Goal: Information Seeking & Learning: Check status

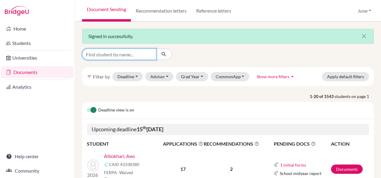
click at [127, 56] on input "Find student by name..." at bounding box center [119, 54] width 74 height 11
type input "tala"
click button "submit" at bounding box center [164, 54] width 16 height 11
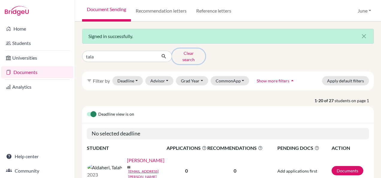
click at [184, 53] on button "Clear search" at bounding box center [188, 57] width 33 height 16
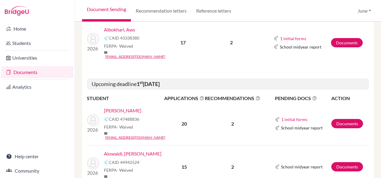
scroll to position [60, 0]
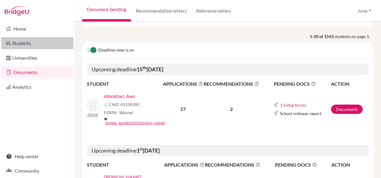
click at [14, 46] on link "Students" at bounding box center [37, 43] width 72 height 12
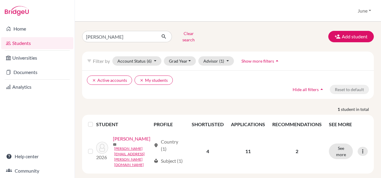
scroll to position [4, 0]
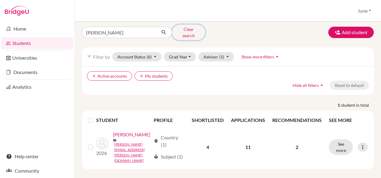
click at [183, 31] on button "Clear search" at bounding box center [188, 33] width 33 height 16
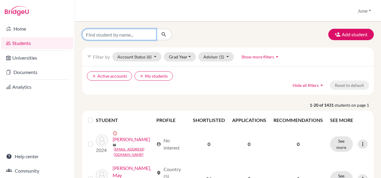
click at [117, 34] on input "Find student by name..." at bounding box center [119, 34] width 74 height 11
type input "tala"
click button "submit" at bounding box center [164, 34] width 16 height 11
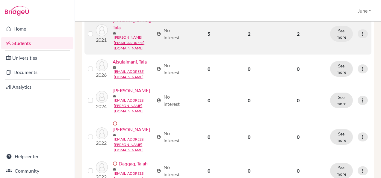
scroll to position [480, 0]
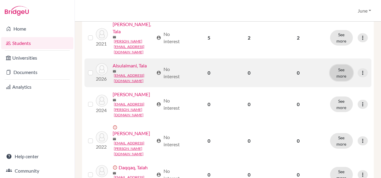
click at [341, 65] on button "See more" at bounding box center [341, 73] width 23 height 16
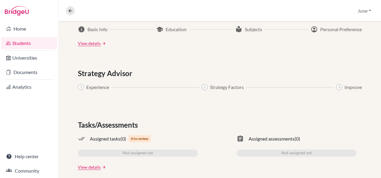
scroll to position [349, 0]
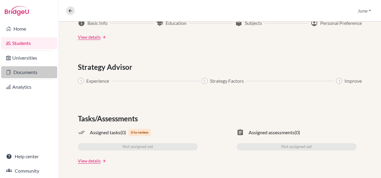
click at [25, 70] on link "Documents" at bounding box center [29, 72] width 56 height 12
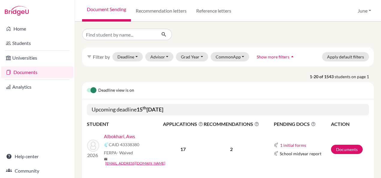
click at [156, 79] on p "1-20 of 1543 students on page 1" at bounding box center [228, 76] width 301 height 6
click at [129, 37] on input "Find student by name..." at bounding box center [119, 34] width 74 height 11
type input "tala"
click at [165, 35] on icon "submit" at bounding box center [164, 34] width 6 height 6
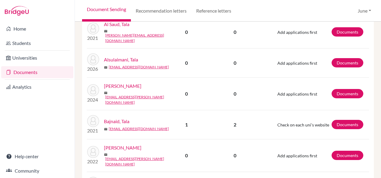
scroll to position [240, 0]
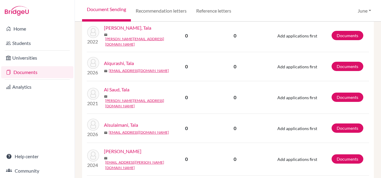
click at [118, 121] on link "Alsulaimani, Tala" at bounding box center [121, 124] width 34 height 7
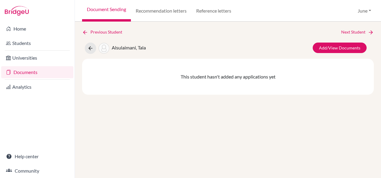
click at [27, 74] on link "Documents" at bounding box center [37, 72] width 72 height 12
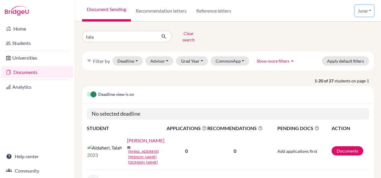
click at [369, 13] on button "June" at bounding box center [364, 10] width 19 height 11
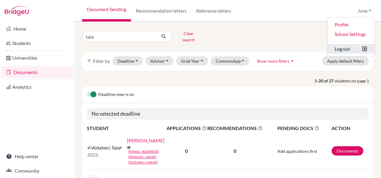
click at [336, 48] on button "Log out" at bounding box center [351, 49] width 47 height 10
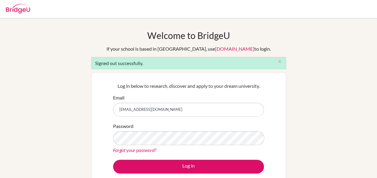
drag, startPoint x: 169, startPoint y: 110, endPoint x: 97, endPoint y: 105, distance: 72.4
click at [97, 104] on div "Log in below to research, discover and apply to your dream university. Email [E…" at bounding box center [188, 127] width 195 height 111
type input "[EMAIL_ADDRESS][DOMAIN_NAME]"
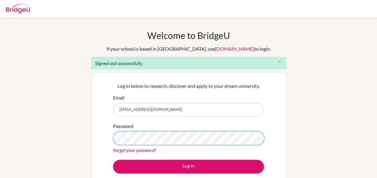
click at [55, 131] on div "Welcome to [GEOGRAPHIC_DATA] If your school is based in [GEOGRAPHIC_DATA], use …" at bounding box center [188, 135] width 377 height 211
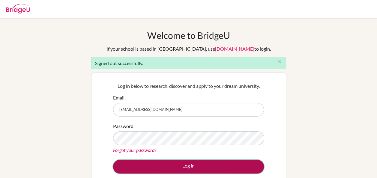
click at [192, 168] on button "Log in" at bounding box center [188, 167] width 151 height 14
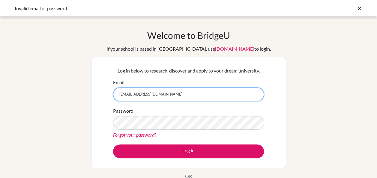
click at [148, 93] on input "tala.alsulaimani@icloud.com" at bounding box center [188, 95] width 151 height 14
drag, startPoint x: 174, startPoint y: 92, endPoint x: 148, endPoint y: 94, distance: 26.2
click at [148, 94] on input "tala.alsulaimani@icloud.com" at bounding box center [188, 95] width 151 height 14
type input "[EMAIL_ADDRESS][DOMAIN_NAME]"
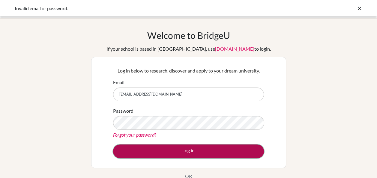
click at [232, 151] on button "Log in" at bounding box center [188, 152] width 151 height 14
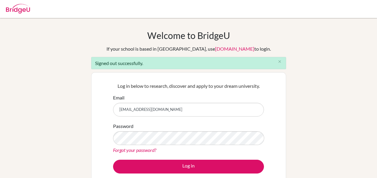
scroll to position [60, 0]
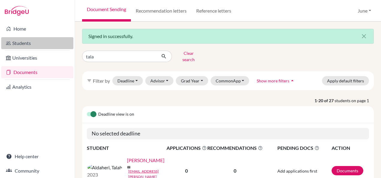
click at [19, 46] on link "Students" at bounding box center [37, 43] width 72 height 12
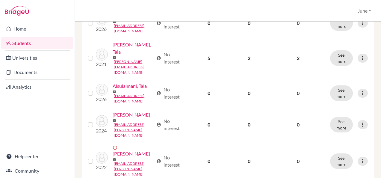
scroll to position [480, 0]
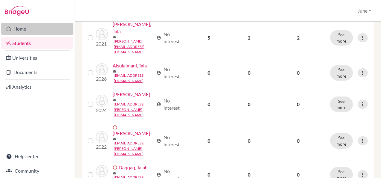
click at [18, 32] on link "Home" at bounding box center [37, 29] width 72 height 12
